Goal: Download file/media

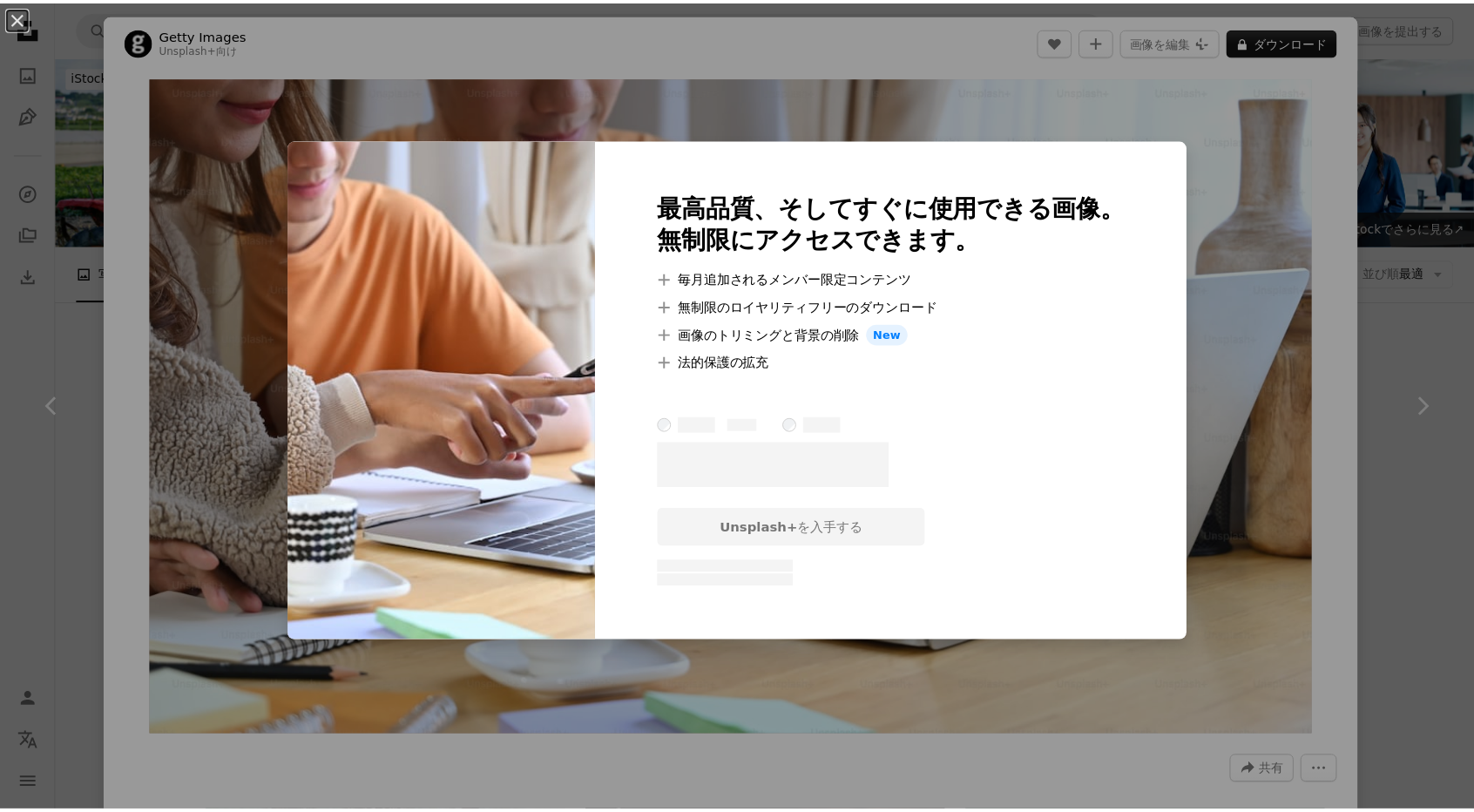
scroll to position [4007, 0]
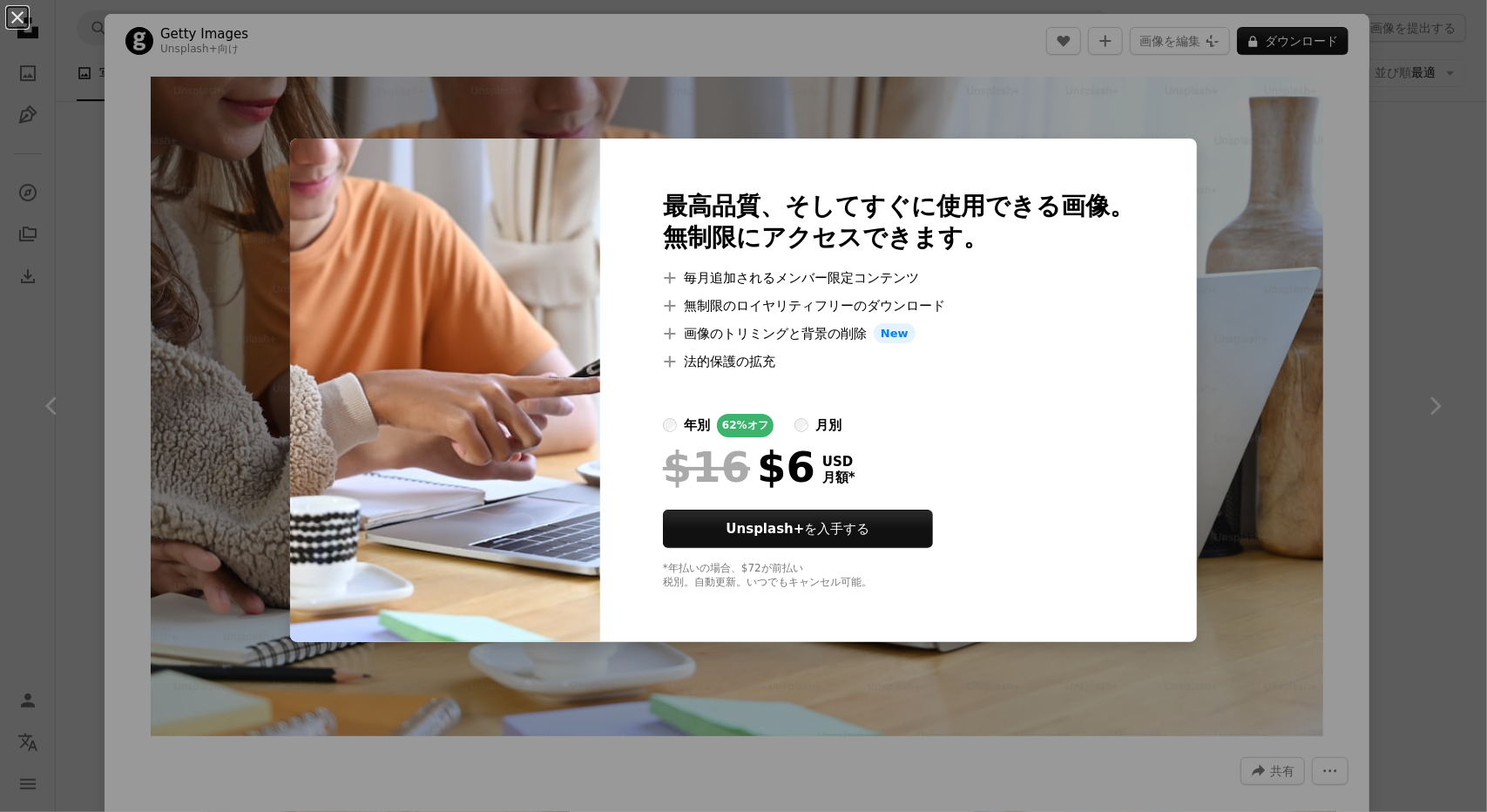
click at [828, 80] on div "An X shape 最高品質、そしてすぐに使用できる画像。 無制限にアクセスできます。 A plus sign 毎月追加されるメンバー限定コンテンツ A p…" at bounding box center [743, 406] width 1487 height 812
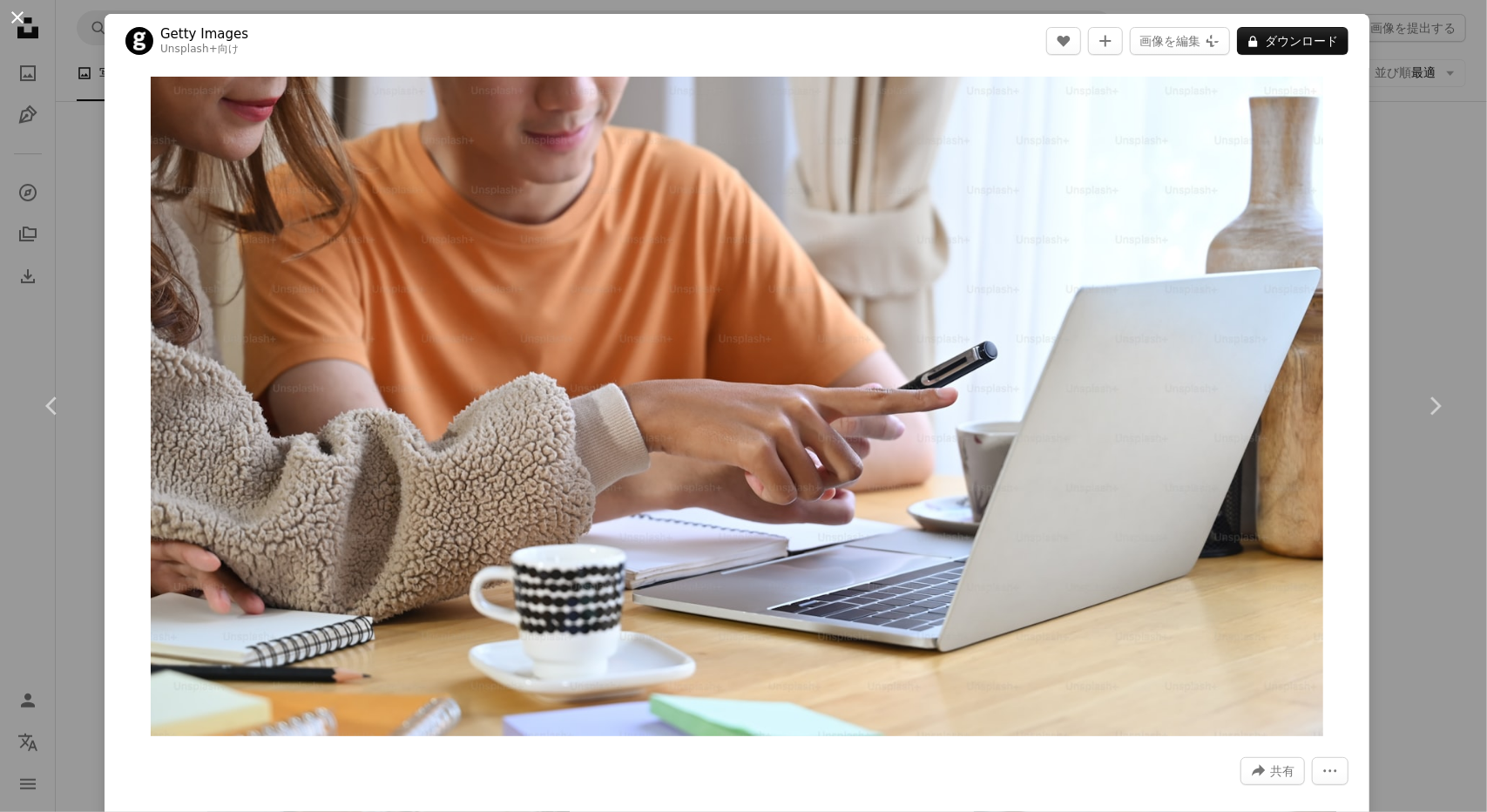
click at [11, 7] on button "An X shape" at bounding box center [17, 17] width 21 height 21
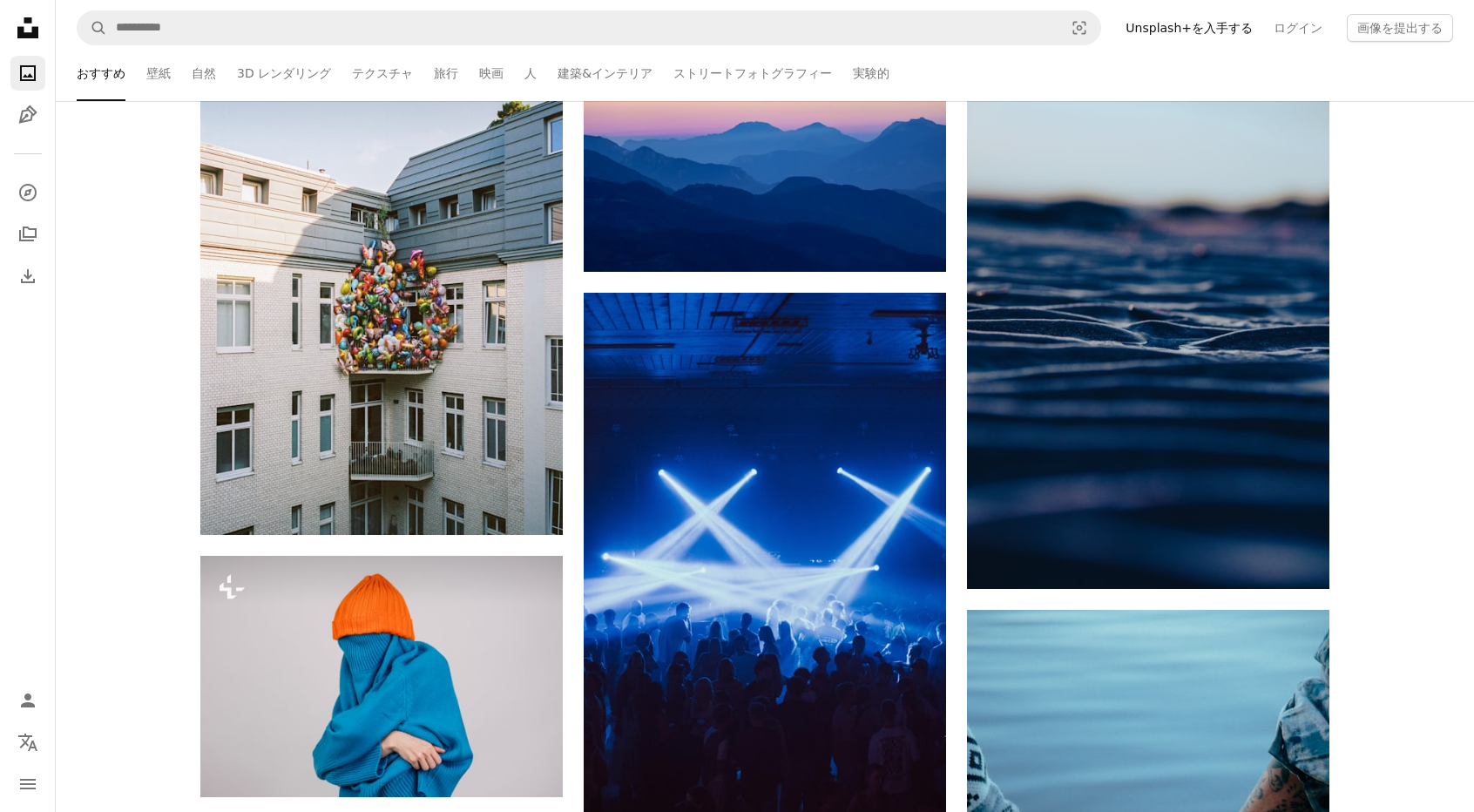
scroll to position [349, 0]
